Goal: Task Accomplishment & Management: Manage account settings

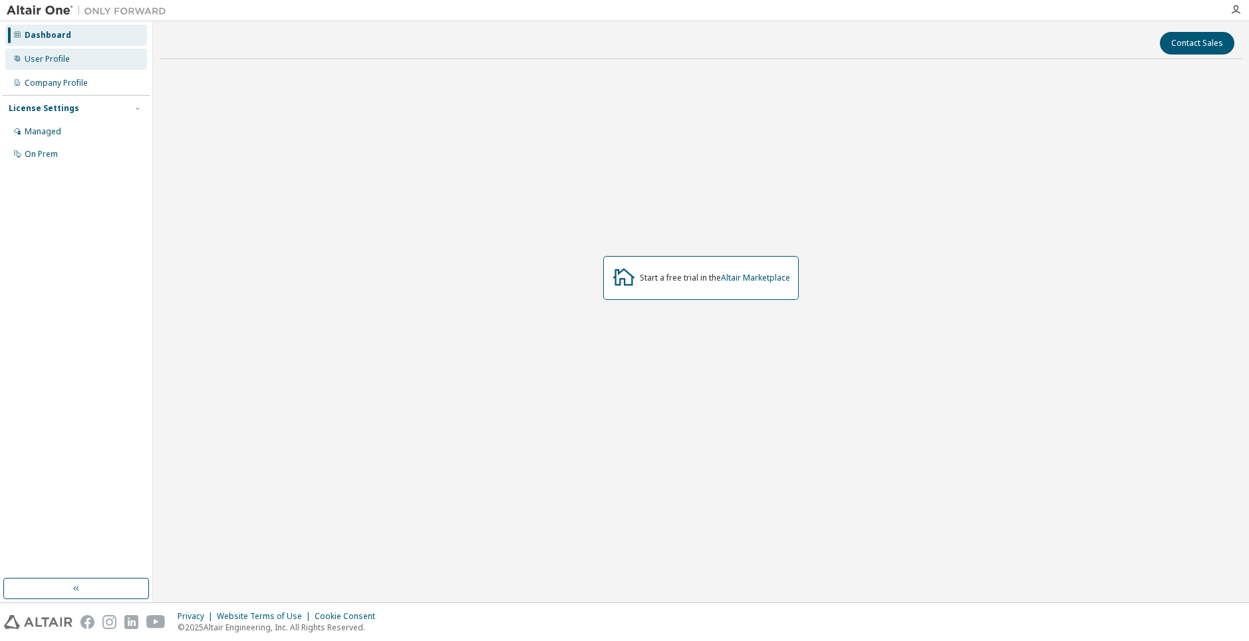
click at [55, 59] on div "User Profile" at bounding box center [47, 59] width 45 height 11
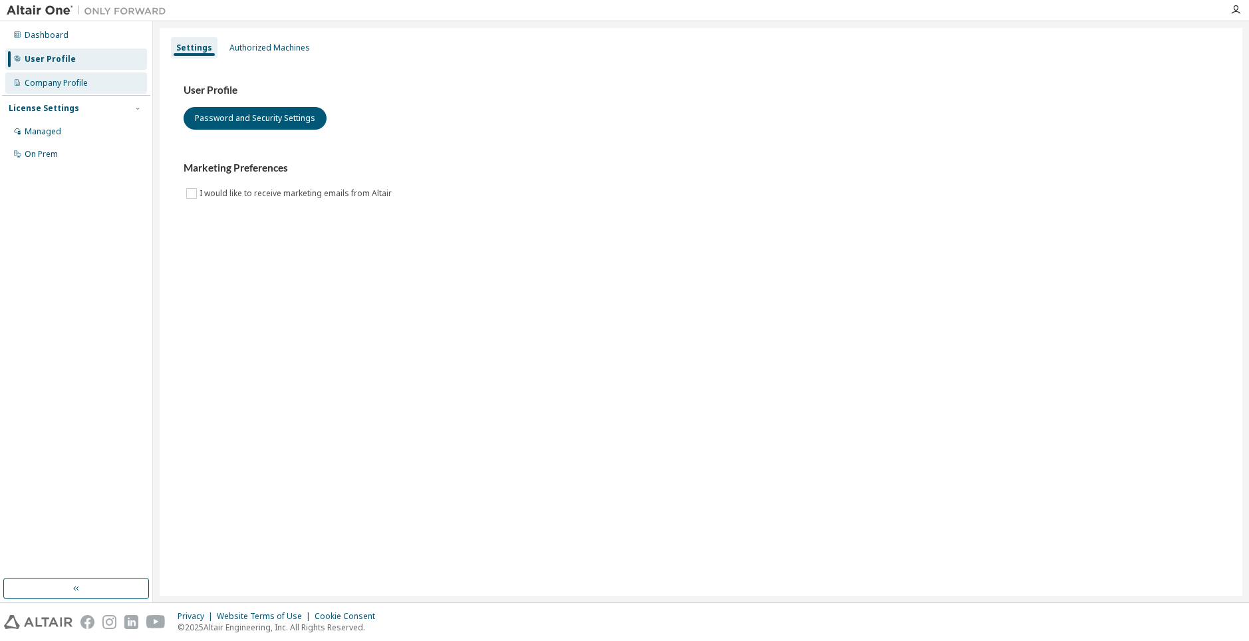
click at [49, 86] on div "Company Profile" at bounding box center [56, 83] width 63 height 11
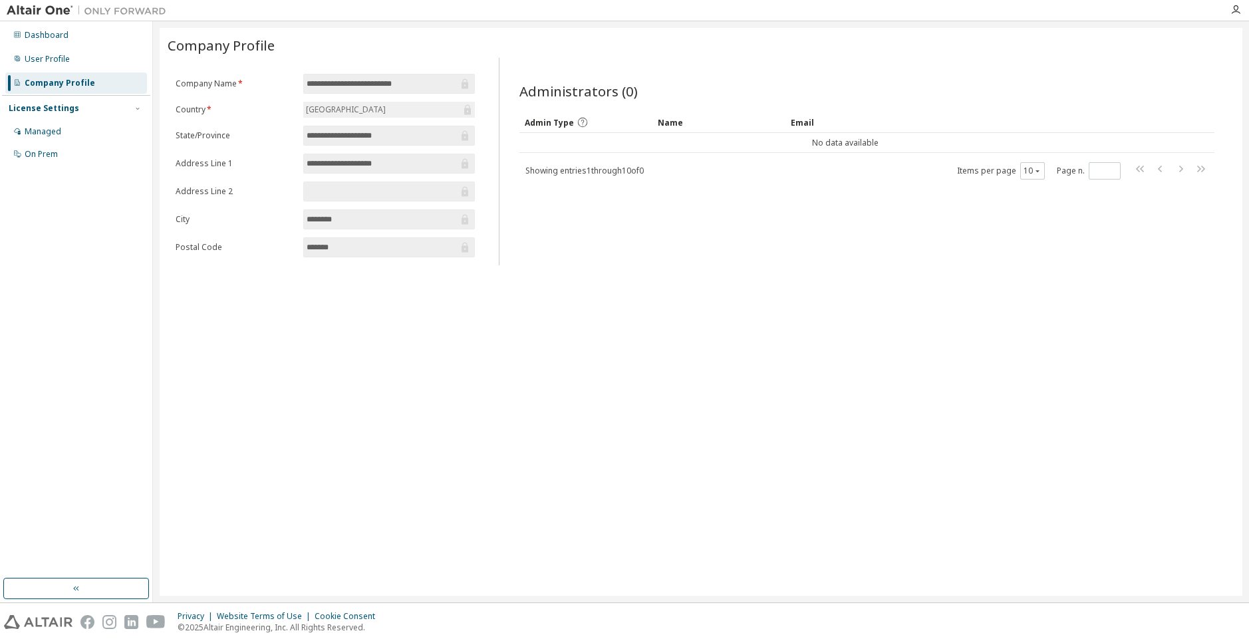
click at [53, 106] on div "License Settings" at bounding box center [44, 108] width 70 height 11
click at [55, 109] on div "License Settings" at bounding box center [44, 108] width 70 height 11
click at [41, 130] on div "Managed" at bounding box center [43, 131] width 37 height 11
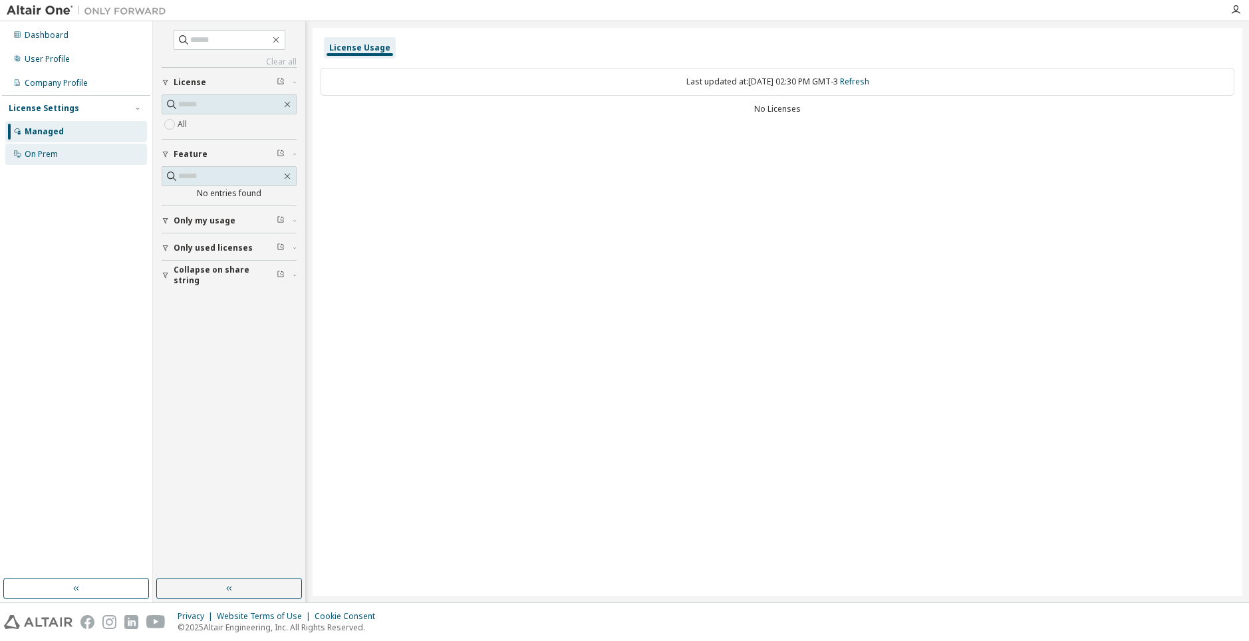
click at [43, 158] on div "On Prem" at bounding box center [41, 154] width 33 height 11
